Goal: Information Seeking & Learning: Understand process/instructions

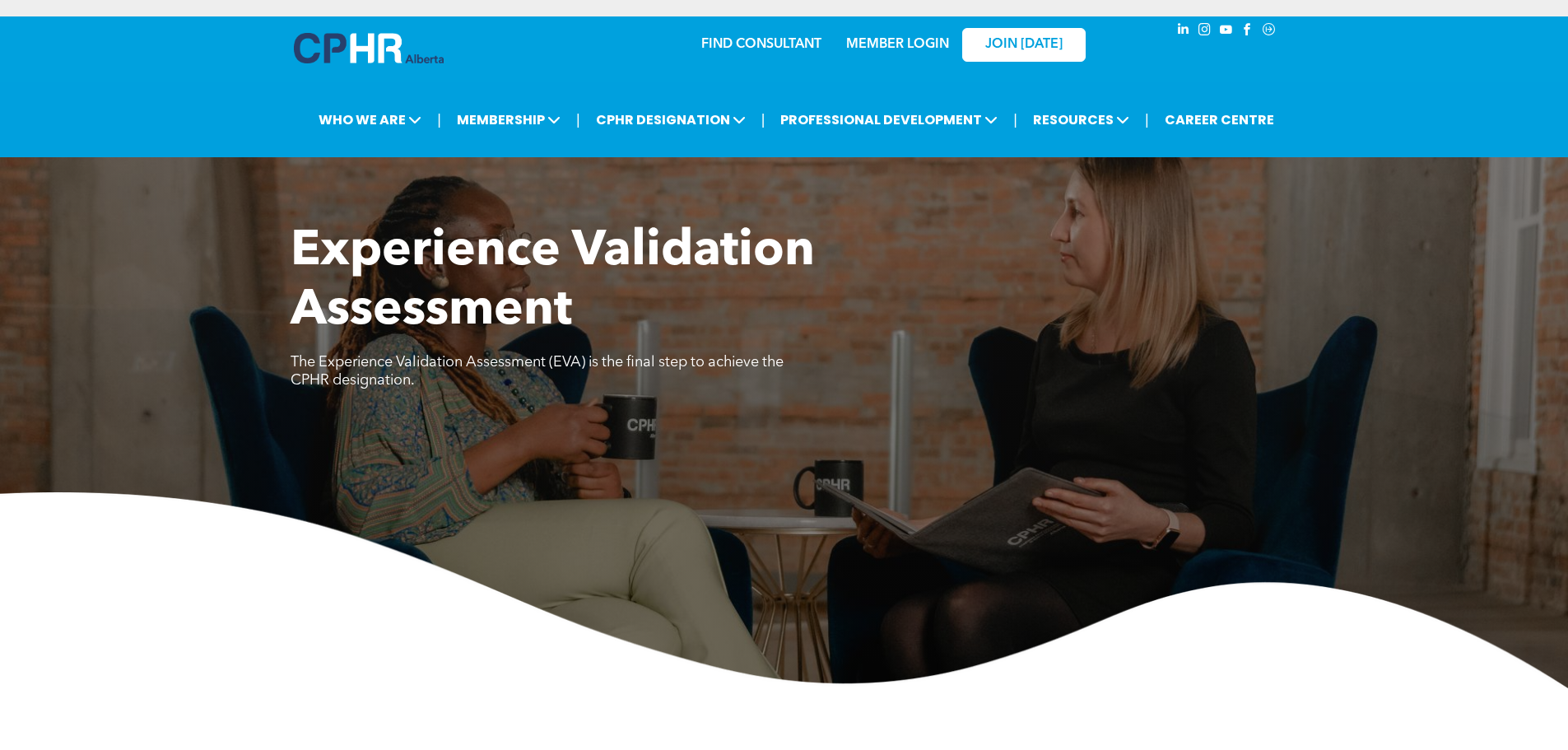
click at [891, 45] on link "MEMBER LOGIN" at bounding box center [897, 45] width 103 height 13
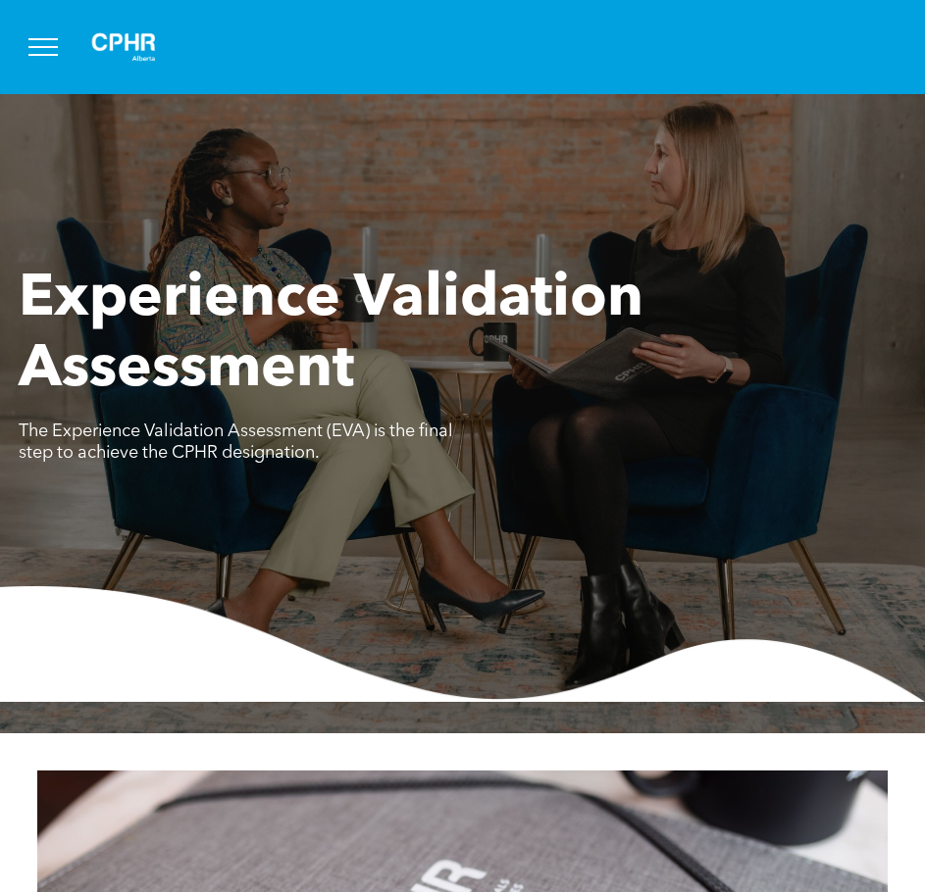
click at [49, 49] on button "menu" at bounding box center [43, 47] width 51 height 51
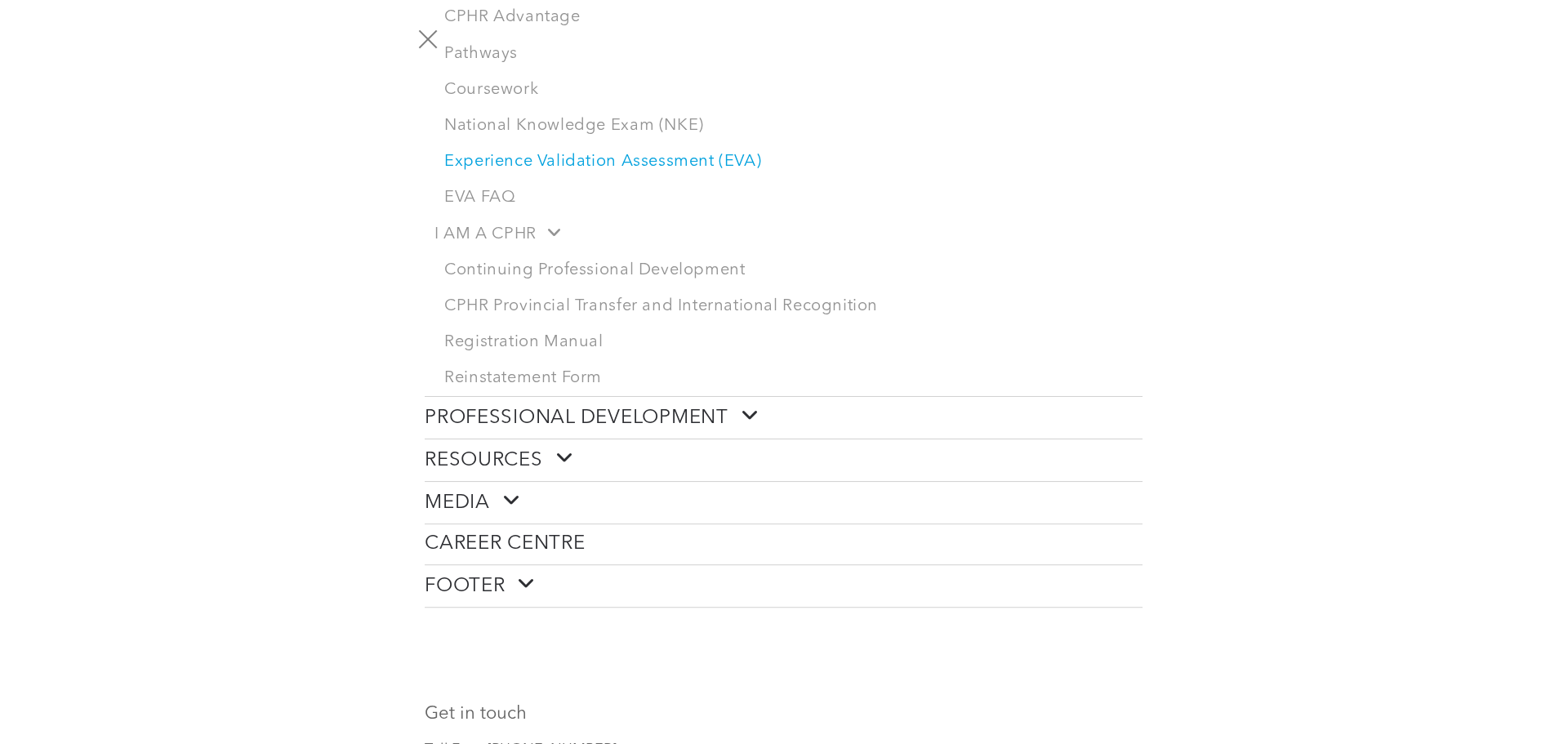
scroll to position [327, 0]
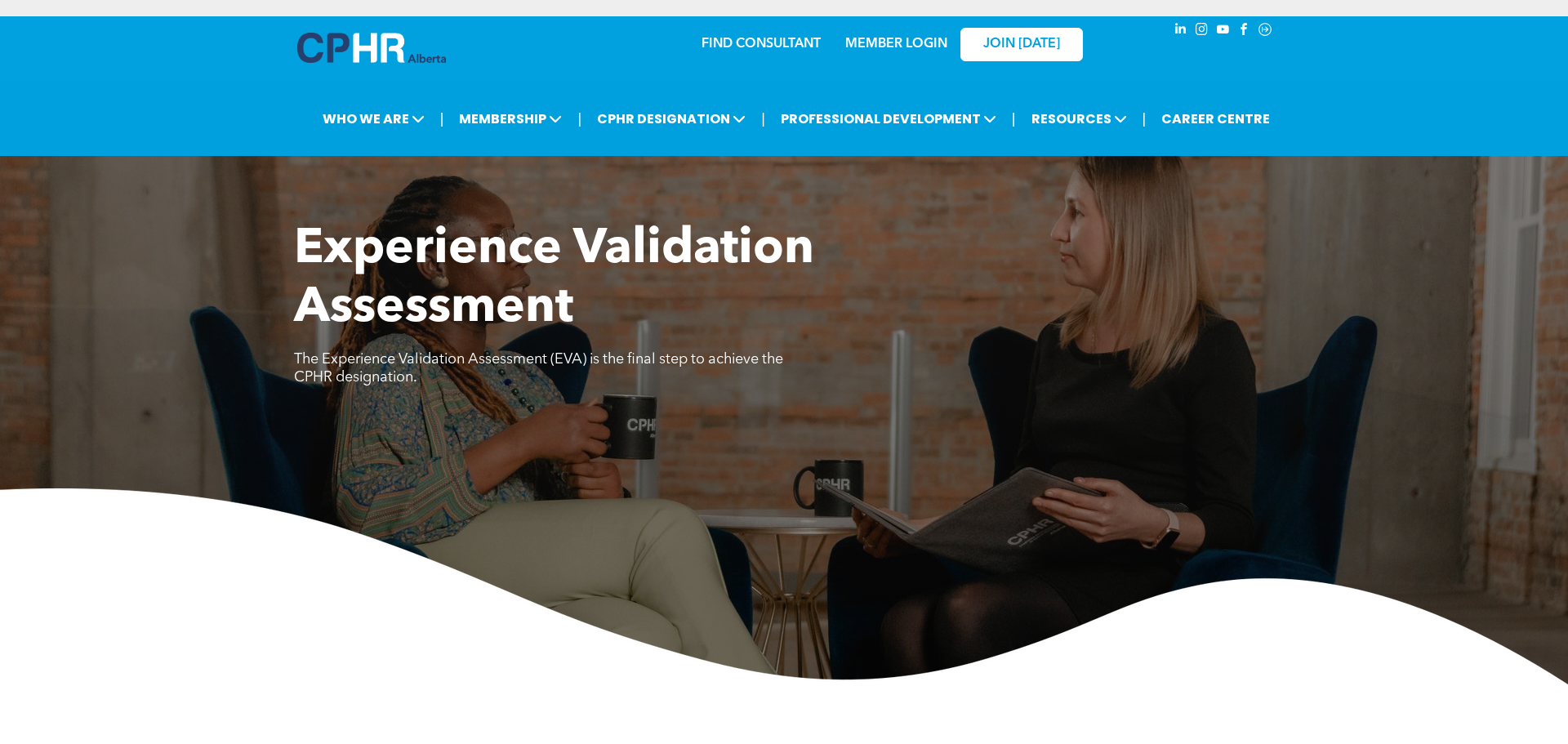
click at [889, 43] on link "MEMBER LOGIN" at bounding box center [896, 44] width 102 height 13
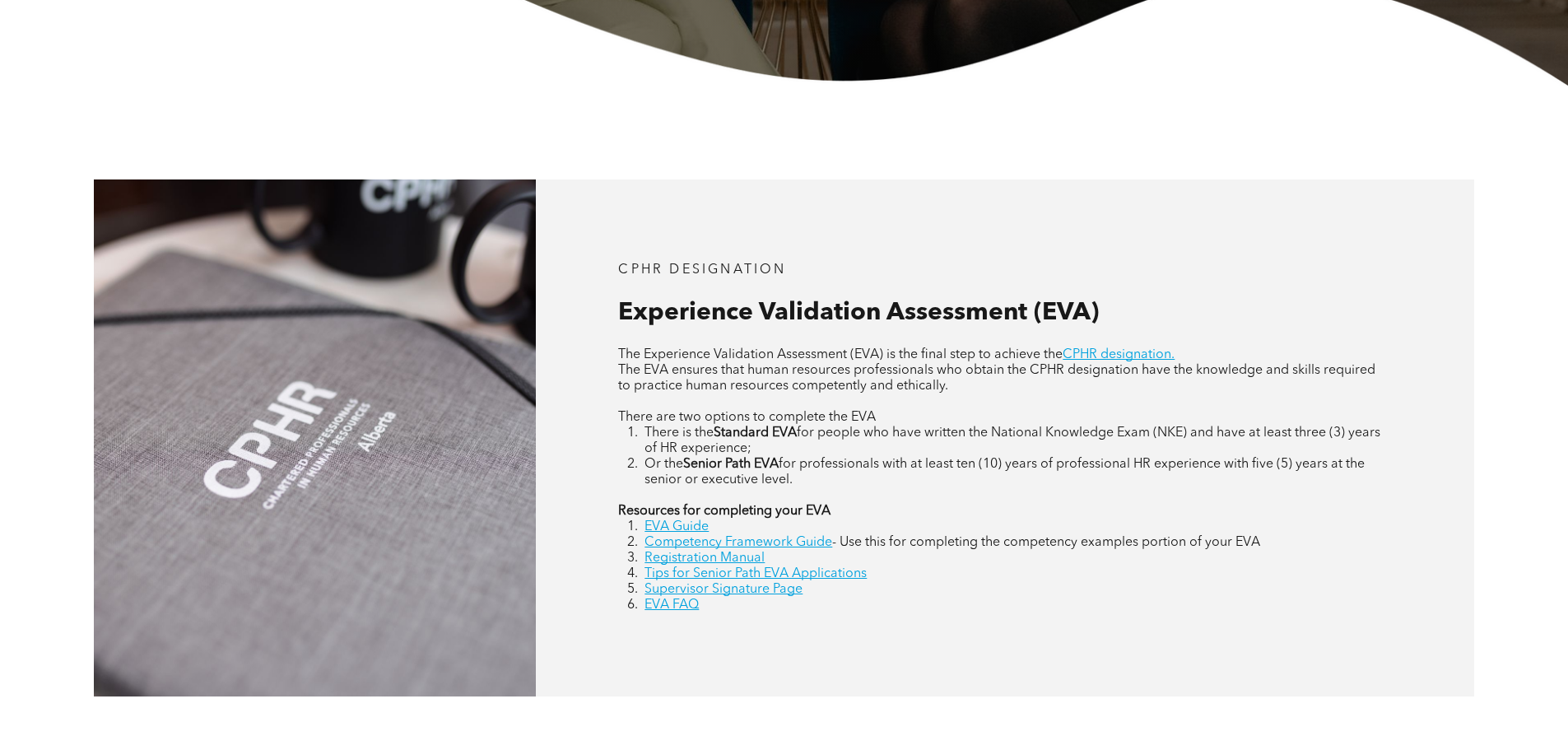
scroll to position [741, 0]
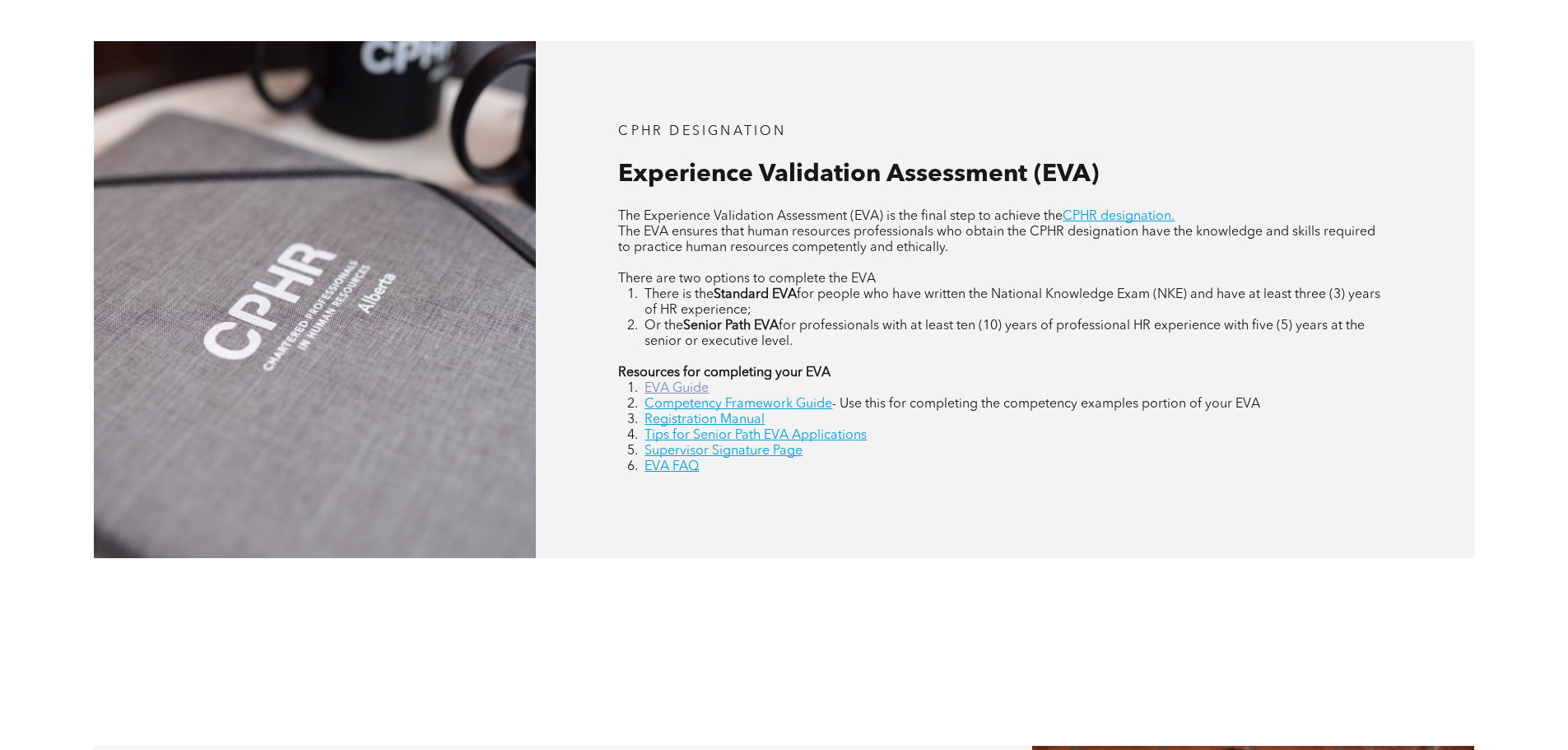
click at [691, 393] on link "EVA Guide" at bounding box center [677, 389] width 64 height 13
click at [771, 401] on link "Competency Framework Guide" at bounding box center [739, 405] width 188 height 13
click at [740, 423] on link "Registration Manual" at bounding box center [704, 420] width 120 height 13
click at [668, 469] on link "EVA FAQ" at bounding box center [672, 467] width 55 height 13
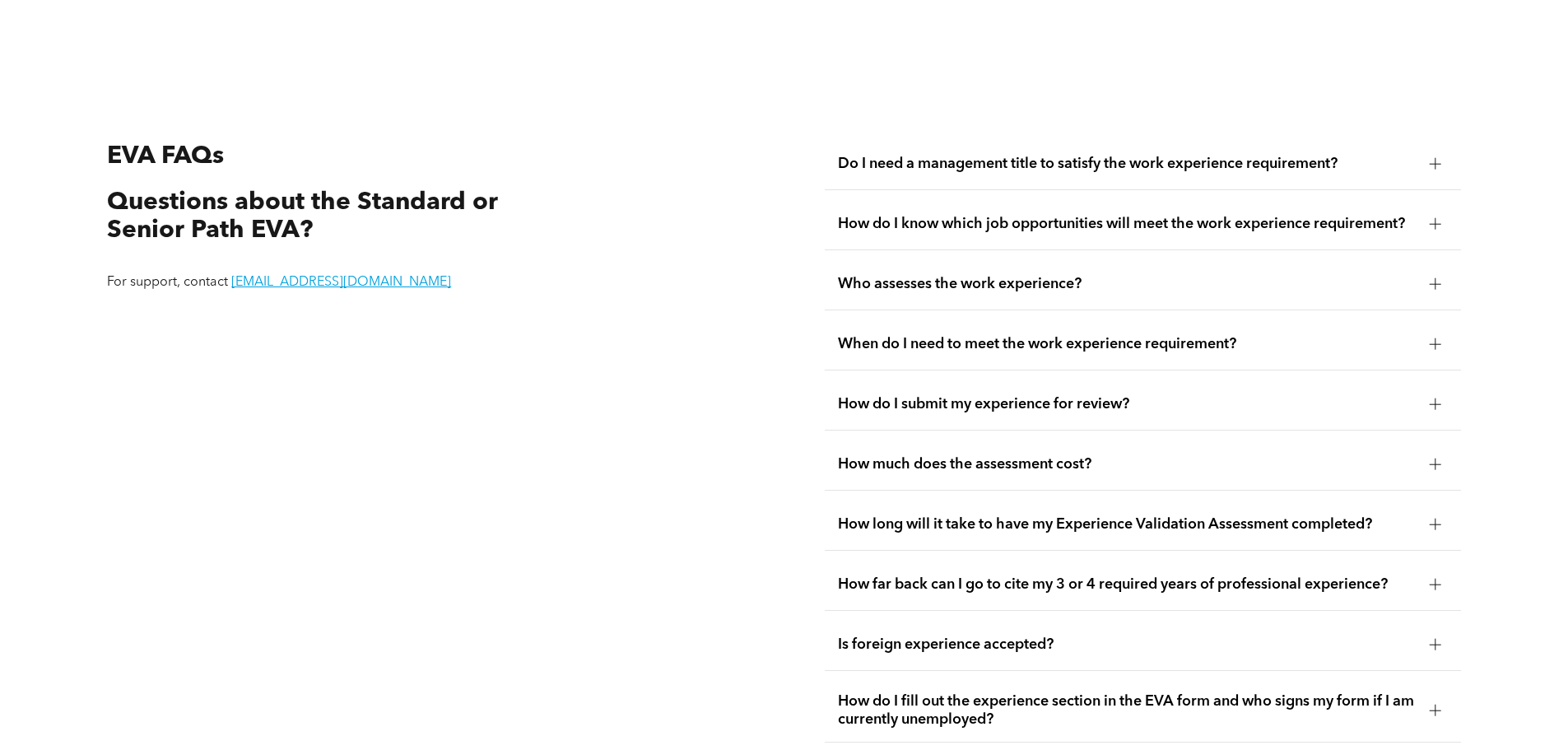
scroll to position [3099, 0]
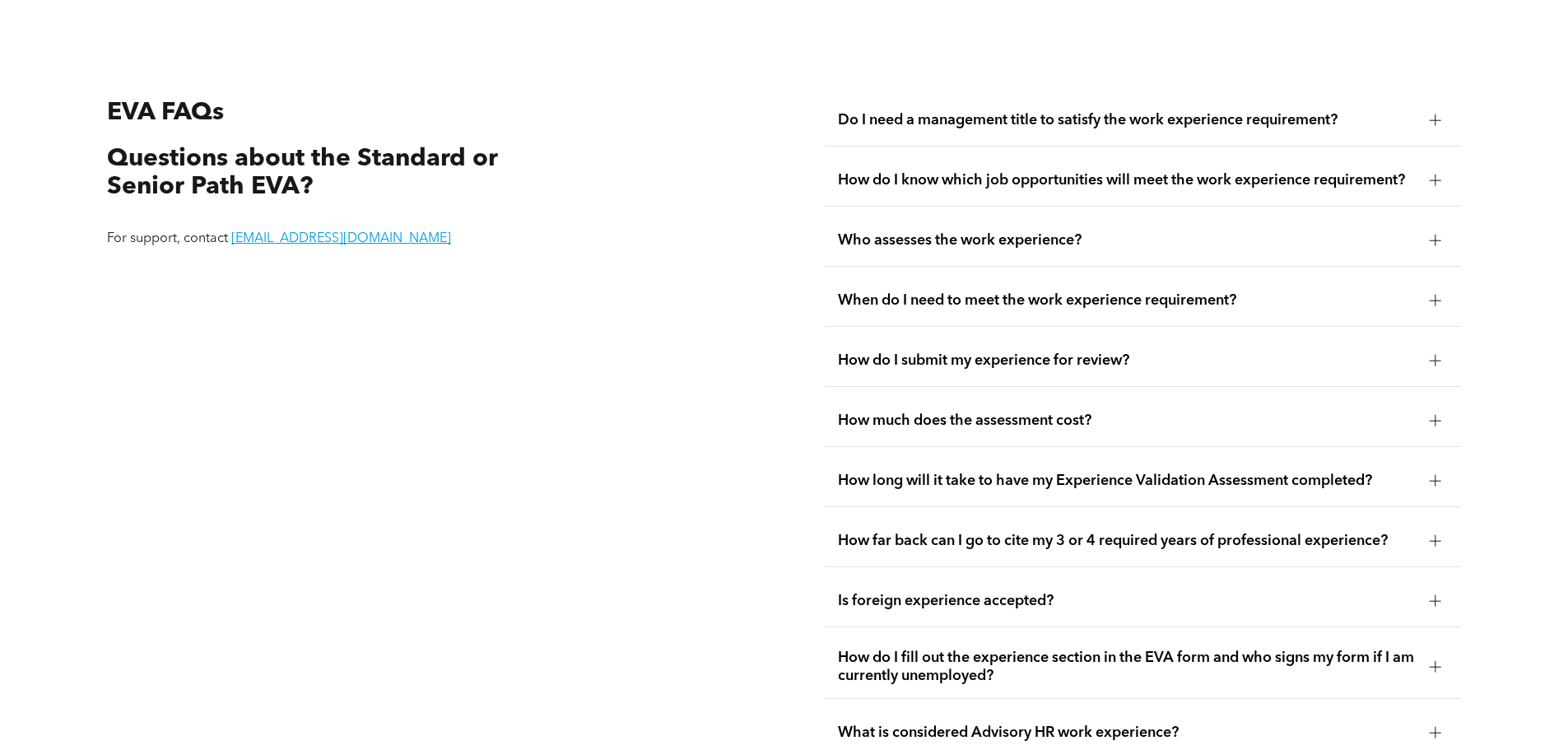
click at [1021, 111] on span "Do I need a management title to satisfy the work experience requirement?" at bounding box center [1126, 120] width 578 height 18
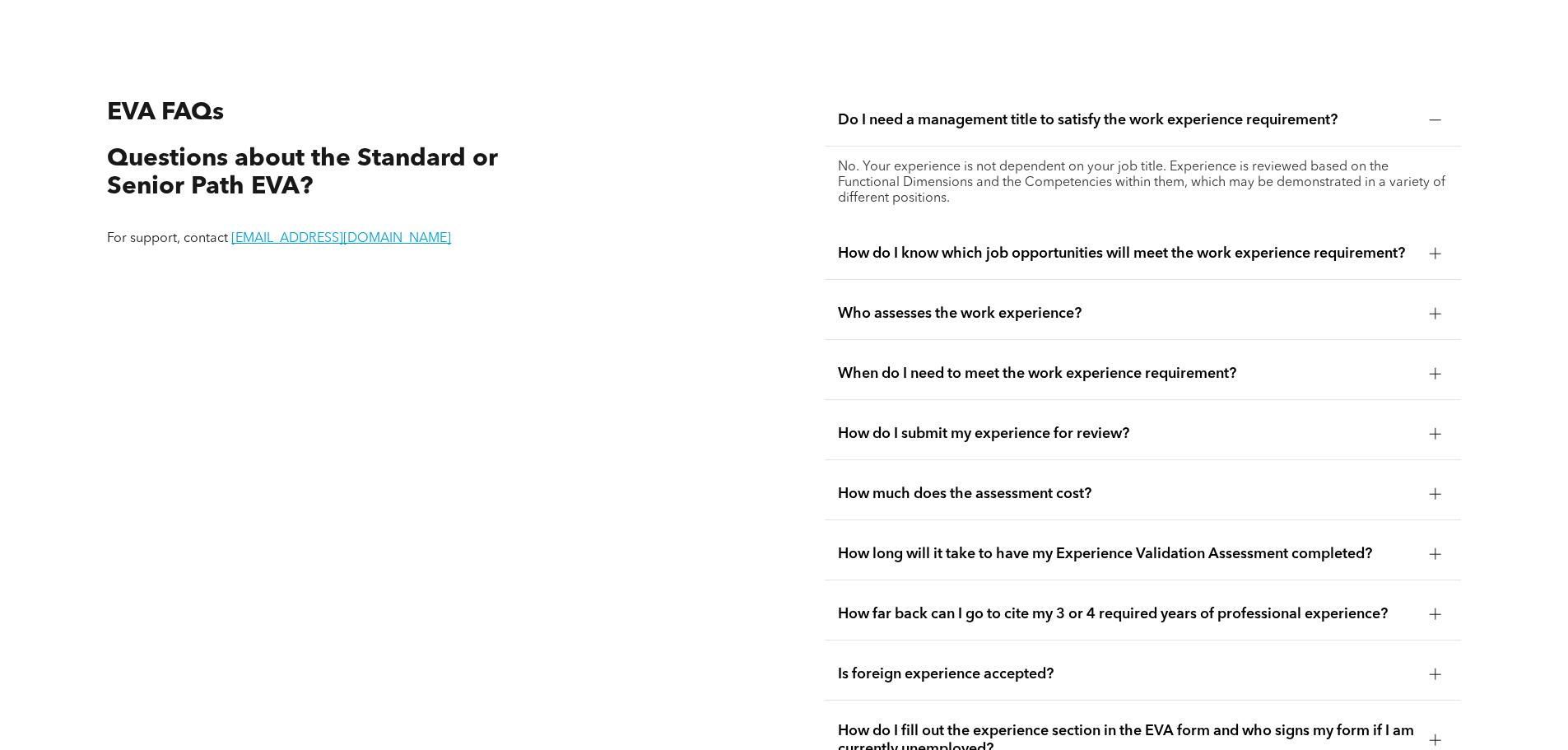
click at [1021, 111] on span "Do I need a management title to satisfy the work experience requirement?" at bounding box center [1126, 120] width 578 height 18
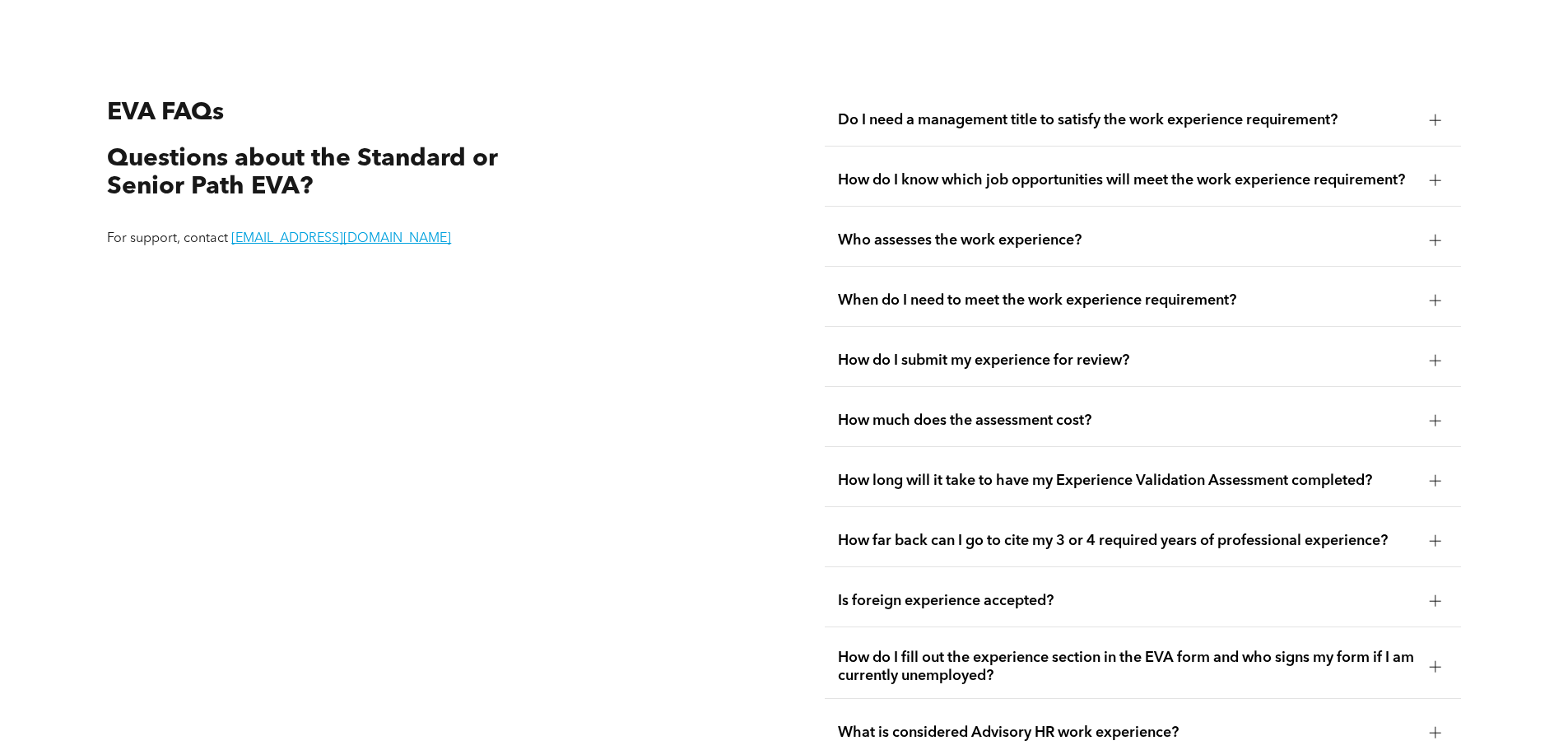
click at [1022, 111] on span "Do I need a management title to satisfy the work experience requirement?" at bounding box center [1126, 120] width 578 height 18
